Goal: Check status: Check status

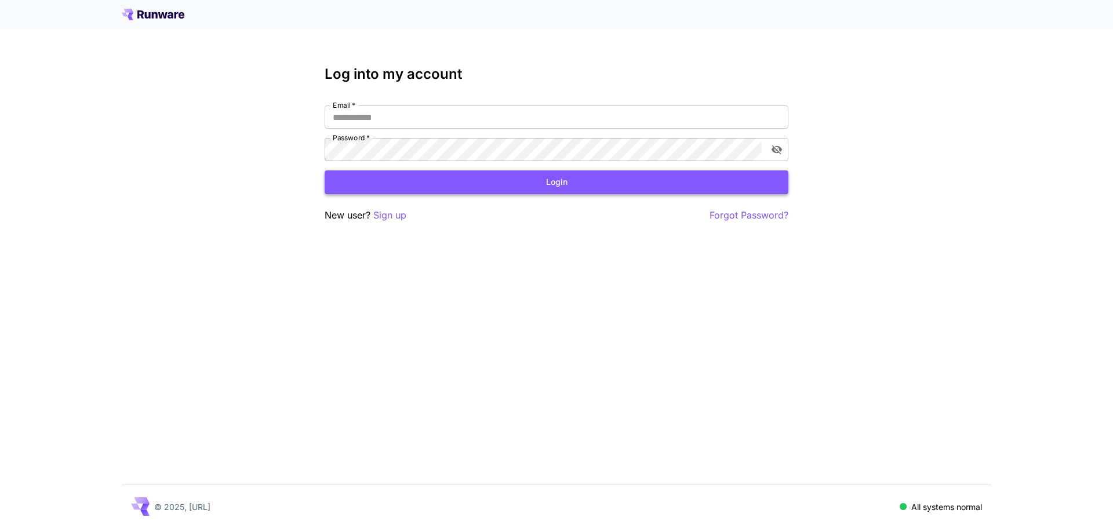
type input "**********"
click at [421, 185] on button "Login" at bounding box center [557, 182] width 464 height 24
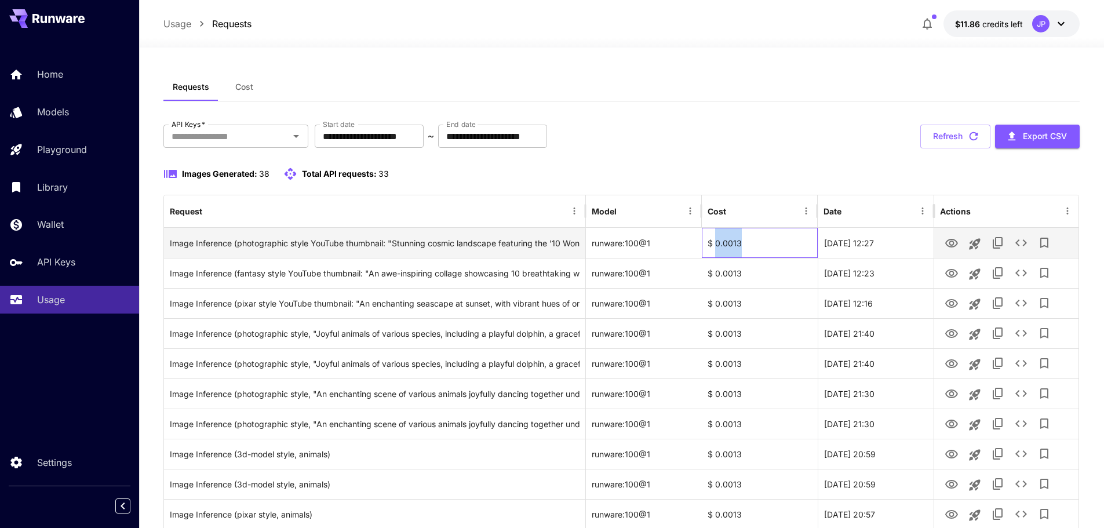
drag, startPoint x: 715, startPoint y: 242, endPoint x: 749, endPoint y: 243, distance: 34.8
click at [749, 243] on div "$ 0.0013" at bounding box center [760, 243] width 116 height 30
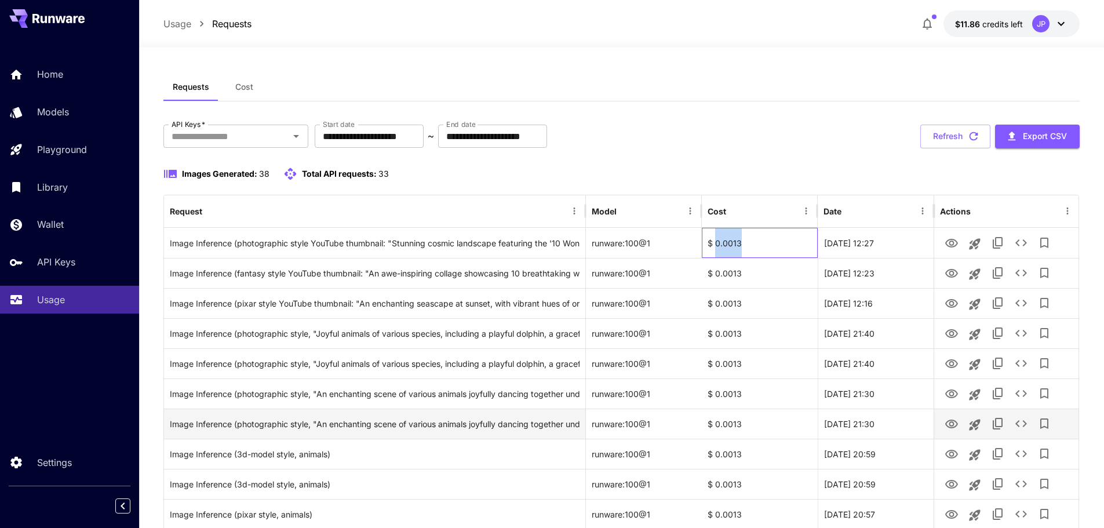
copy div "0.0013"
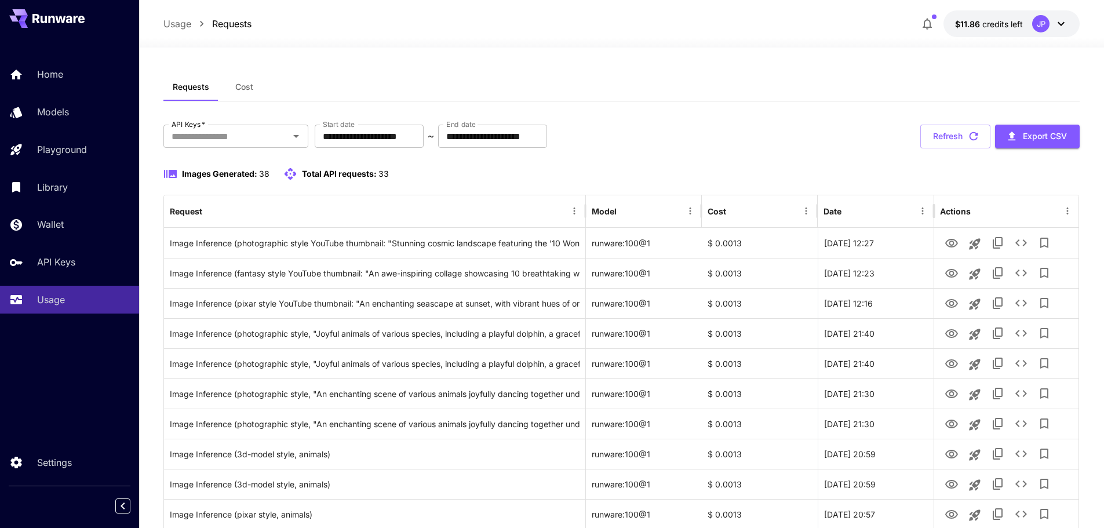
click at [471, 14] on div "Usage Requests $11.86 credits left JP" at bounding box center [621, 23] width 917 height 27
